Goal: Transaction & Acquisition: Purchase product/service

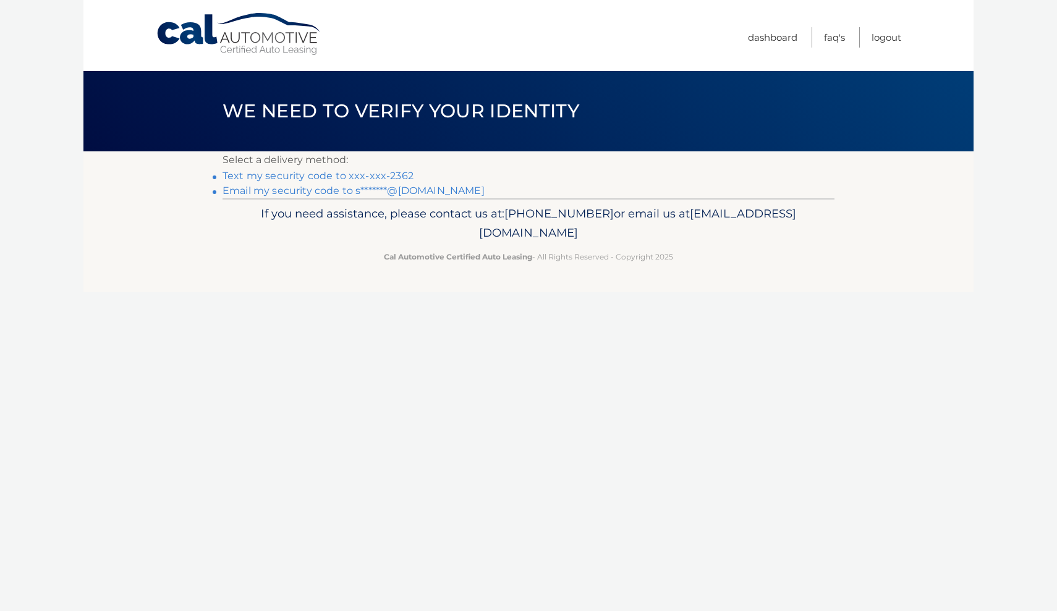
click at [375, 181] on link "Text my security code to xxx-xxx-2362" at bounding box center [317, 176] width 191 height 12
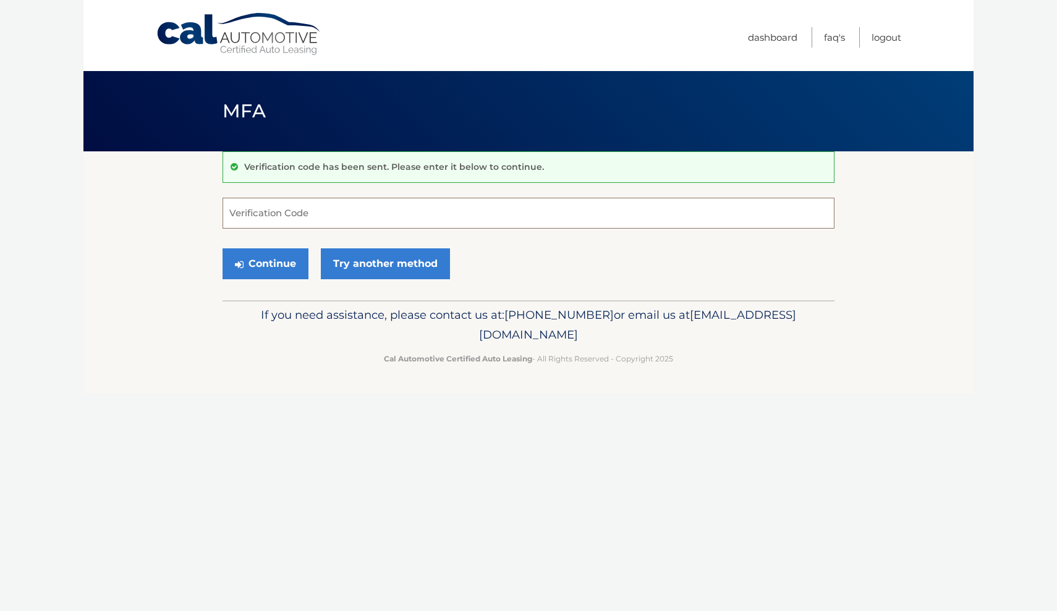
click at [346, 218] on input "Verification Code" at bounding box center [528, 213] width 612 height 31
type input "418730"
click at [270, 280] on div "Continue Try another method" at bounding box center [528, 264] width 612 height 42
click at [271, 269] on button "Continue" at bounding box center [265, 263] width 86 height 31
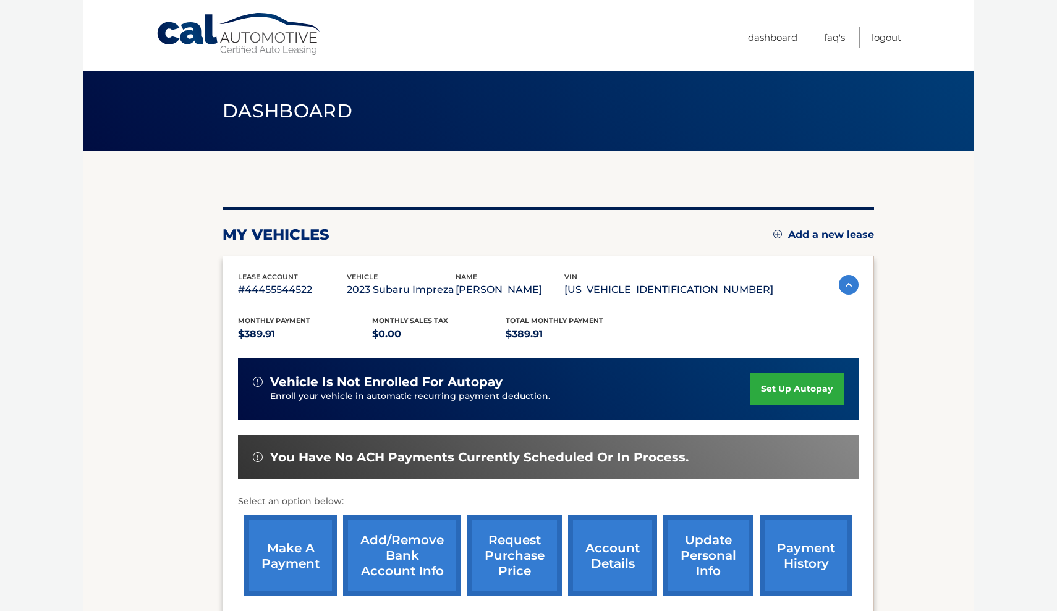
click at [291, 553] on link "make a payment" at bounding box center [290, 555] width 93 height 81
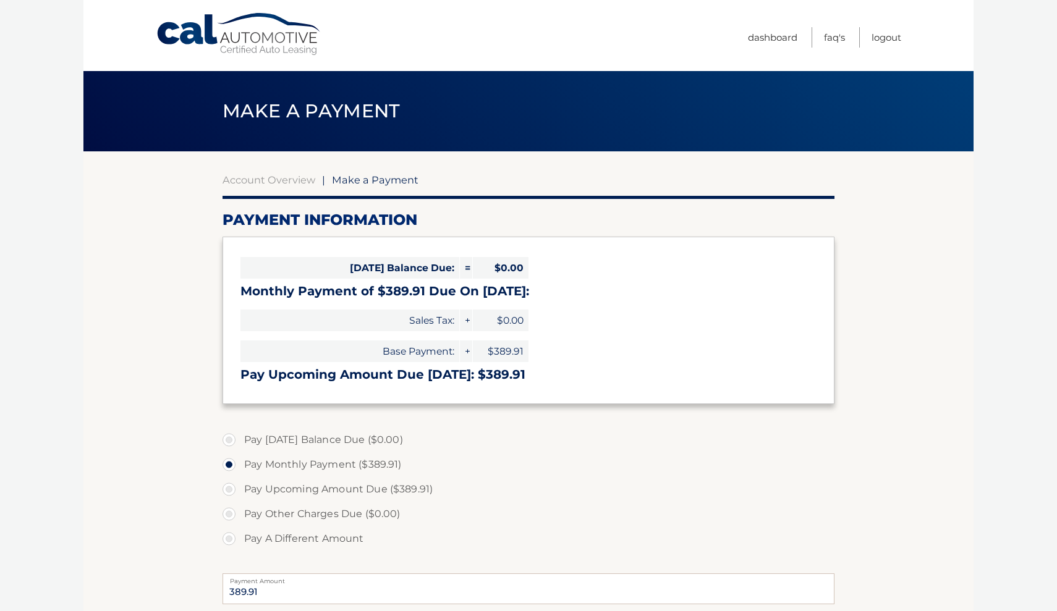
select select "NTc5M2UyZWMtNDg2OS00Nzk0LTgwM2ItZjNhZDA3ZWFlNzU4"
click at [232, 489] on label "Pay Upcoming Amount Due ($389.91)" at bounding box center [528, 489] width 612 height 25
click at [232, 489] on input "Pay Upcoming Amount Due ($389.91)" at bounding box center [233, 487] width 12 height 20
radio input "true"
click at [234, 535] on input "Pay A Different Amount" at bounding box center [233, 537] width 12 height 20
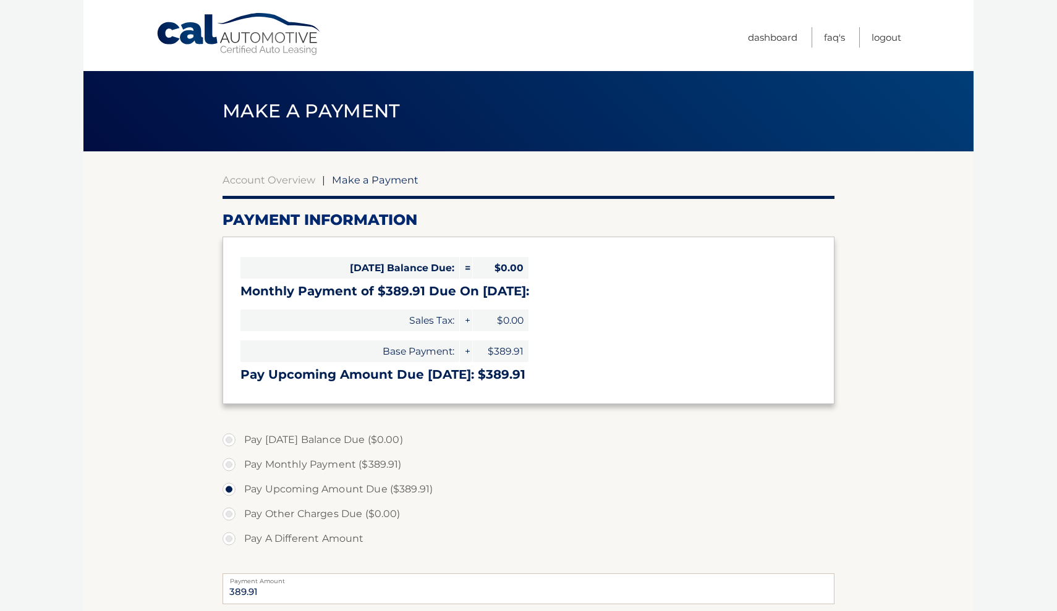
radio input "true"
click at [232, 490] on label "Pay Upcoming Amount Due ($389.91)" at bounding box center [528, 489] width 612 height 25
click at [232, 490] on input "Pay Upcoming Amount Due ($389.91)" at bounding box center [233, 487] width 12 height 20
radio input "true"
type input "389.91"
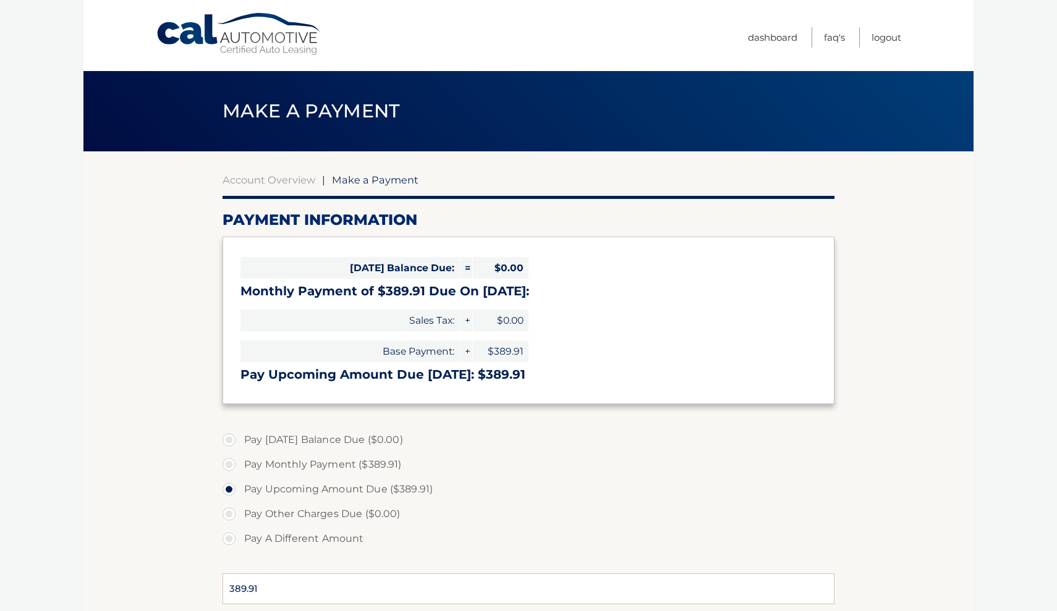
click at [920, 553] on section "Account Overview | Make a Payment Payment Information Today's Balance Due: = $0…" at bounding box center [528, 470] width 890 height 638
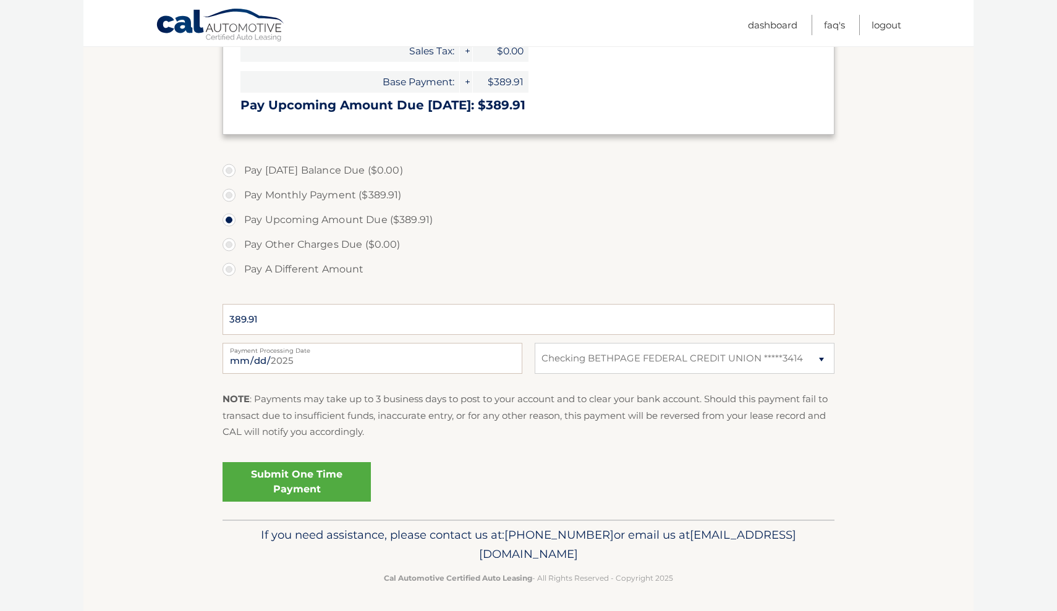
scroll to position [269, 0]
click at [383, 355] on input "2025-09-01" at bounding box center [372, 359] width 300 height 31
type input "2025-09-17"
click at [305, 478] on link "Submit One Time Payment" at bounding box center [296, 483] width 148 height 40
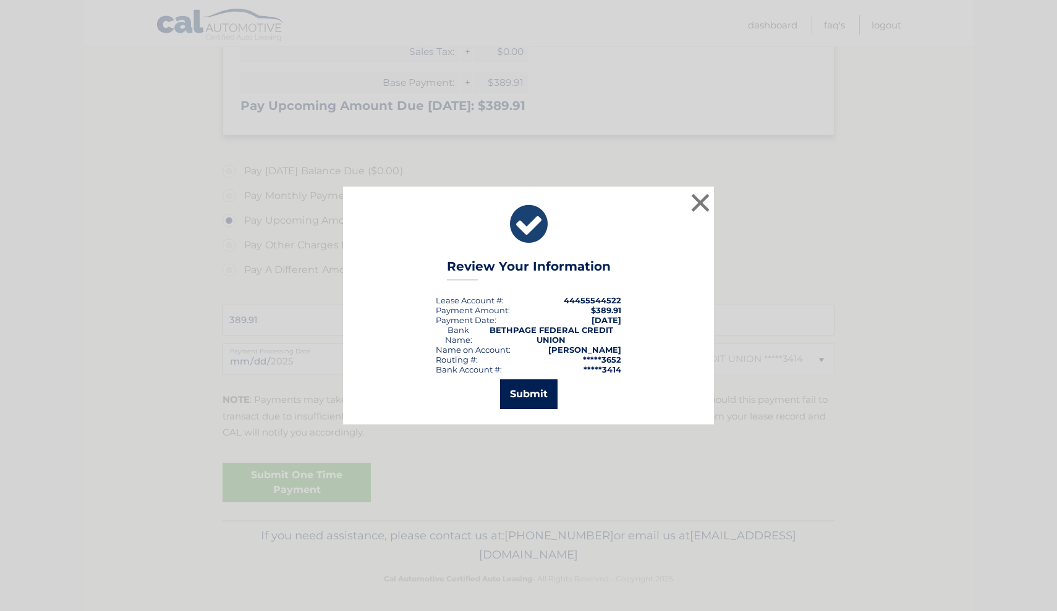
click at [520, 396] on button "Submit" at bounding box center [528, 394] width 57 height 30
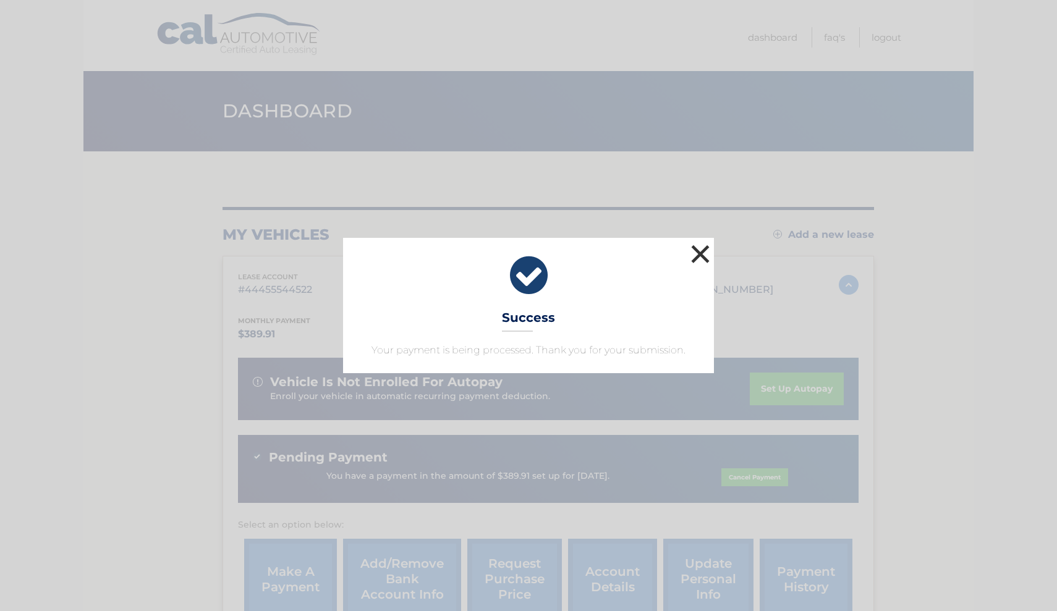
click at [696, 252] on button "×" at bounding box center [700, 254] width 25 height 25
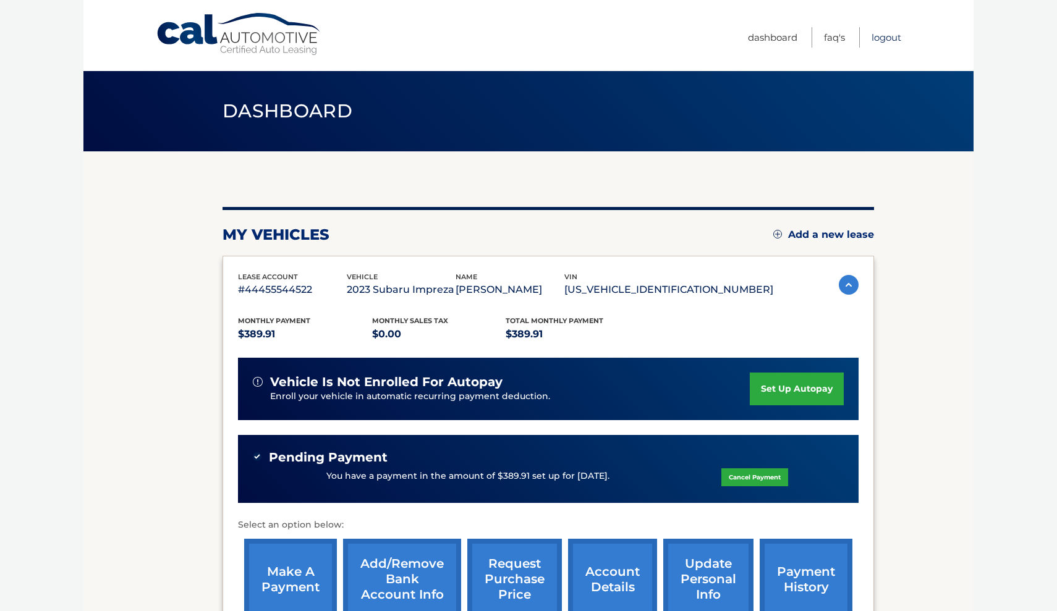
click at [894, 36] on link "Logout" at bounding box center [886, 37] width 30 height 20
